Goal: Task Accomplishment & Management: Manage account settings

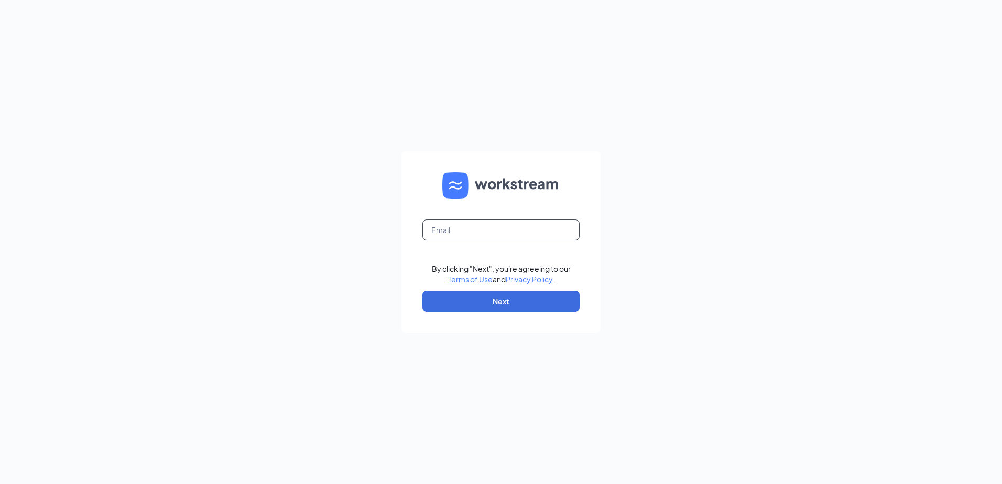
click at [488, 235] on input "text" at bounding box center [500, 230] width 157 height 21
type input "gmfonddulac@bleedblue.net"
click at [489, 303] on button "Next" at bounding box center [500, 301] width 157 height 21
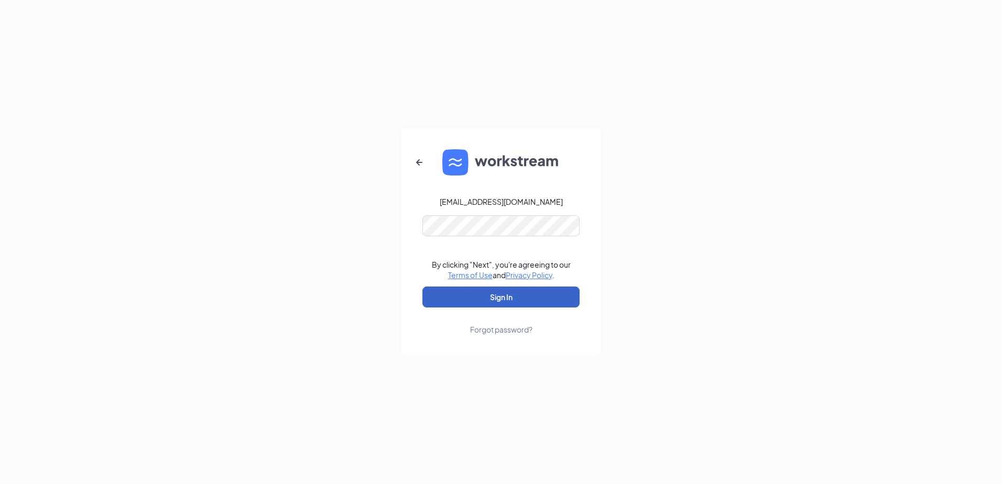
click at [460, 302] on button "Sign In" at bounding box center [500, 297] width 157 height 21
